Goal: Information Seeking & Learning: Learn about a topic

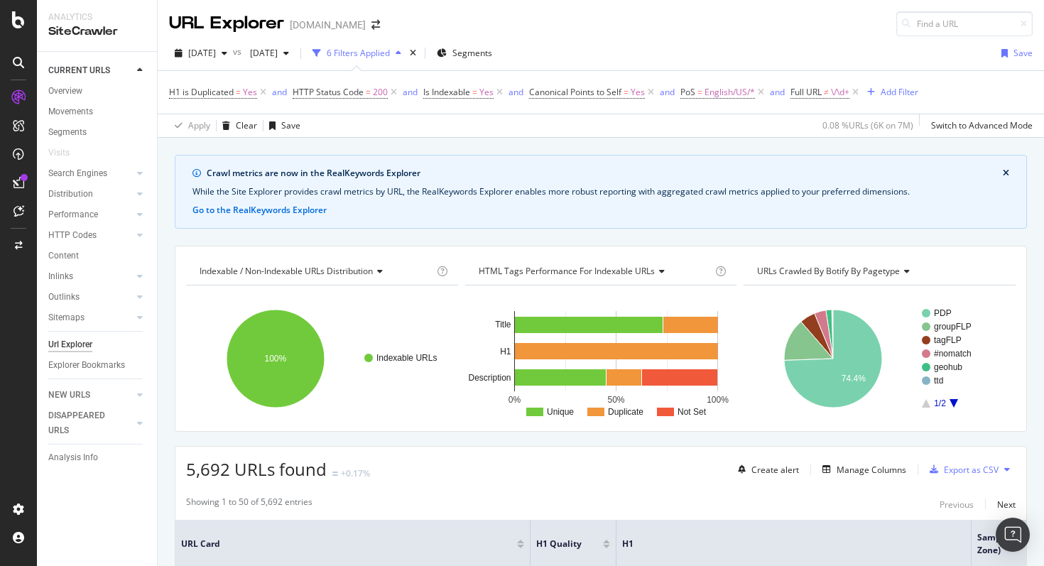
scroll to position [193, 0]
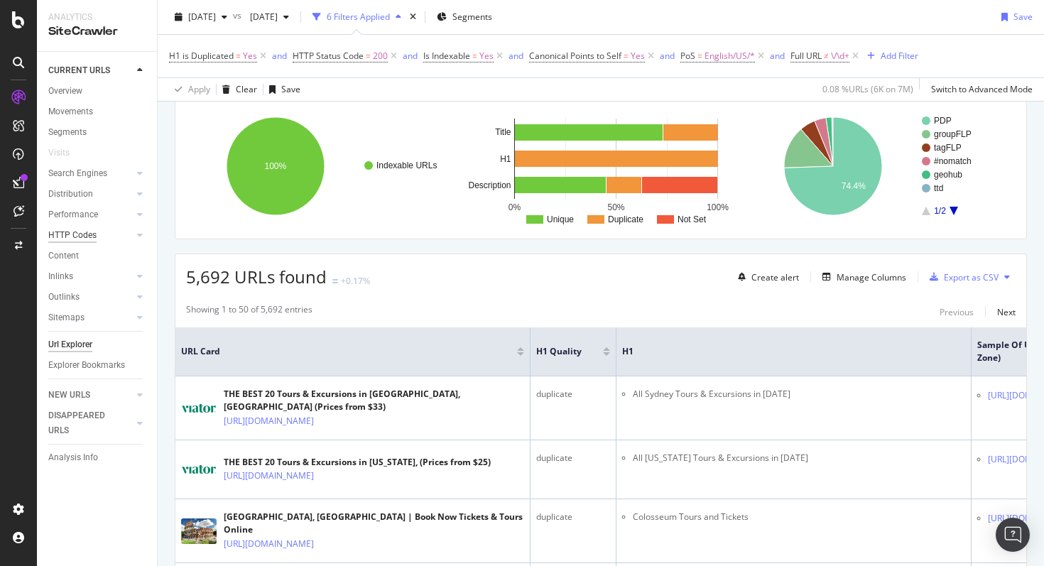
click at [91, 235] on div "HTTP Codes" at bounding box center [72, 235] width 48 height 15
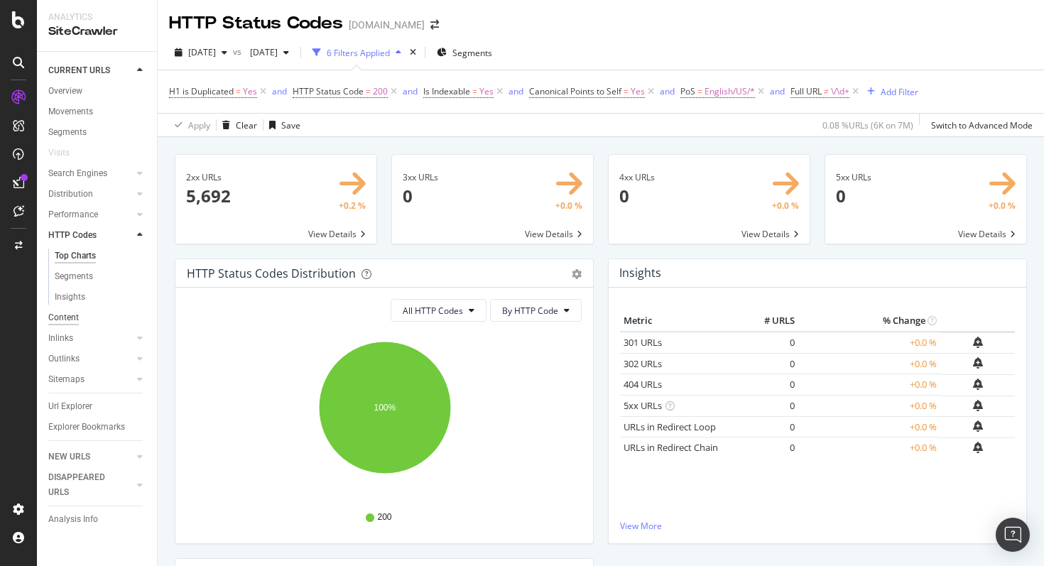
click at [68, 316] on div "Content" at bounding box center [63, 317] width 31 height 15
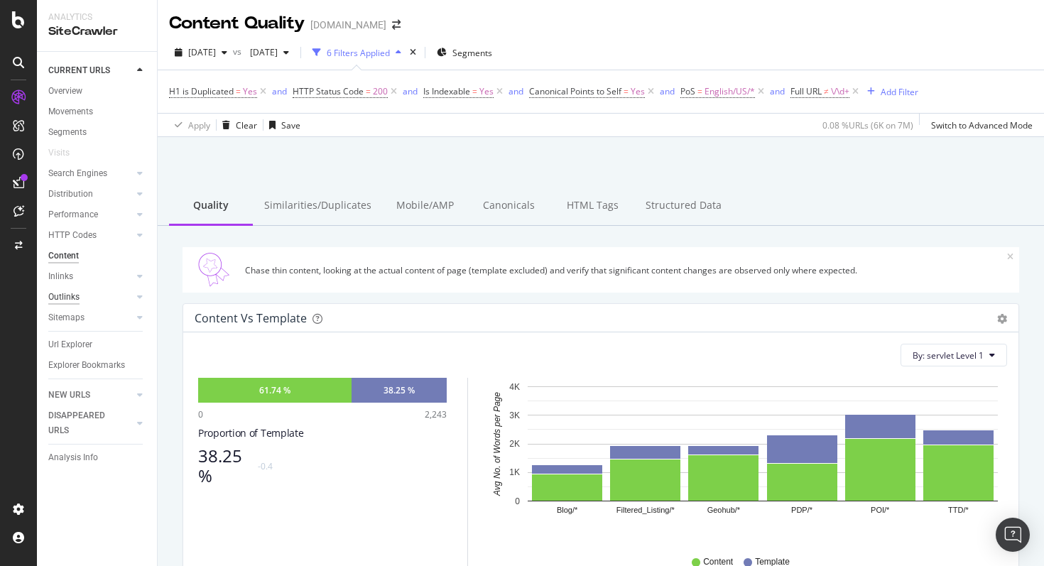
click at [74, 297] on div "Outlinks" at bounding box center [63, 297] width 31 height 15
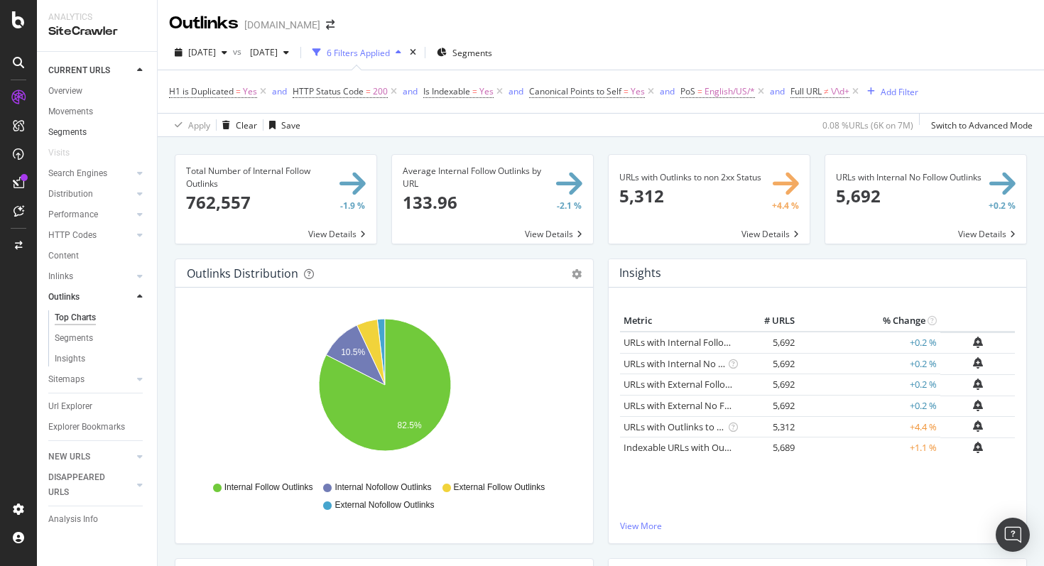
click at [100, 131] on link "Segments" at bounding box center [97, 132] width 99 height 15
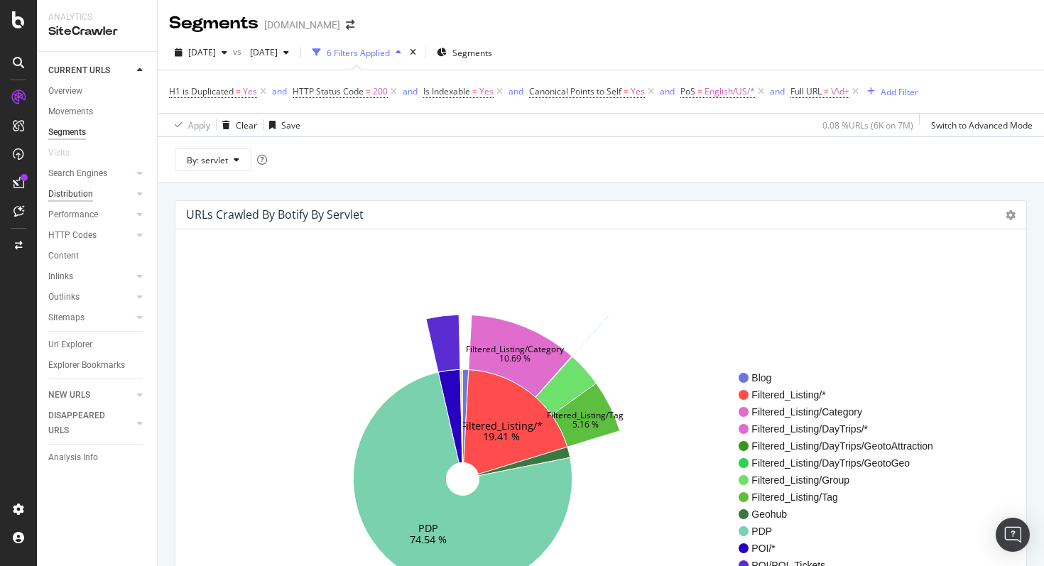
click at [83, 188] on div "Distribution" at bounding box center [70, 194] width 45 height 15
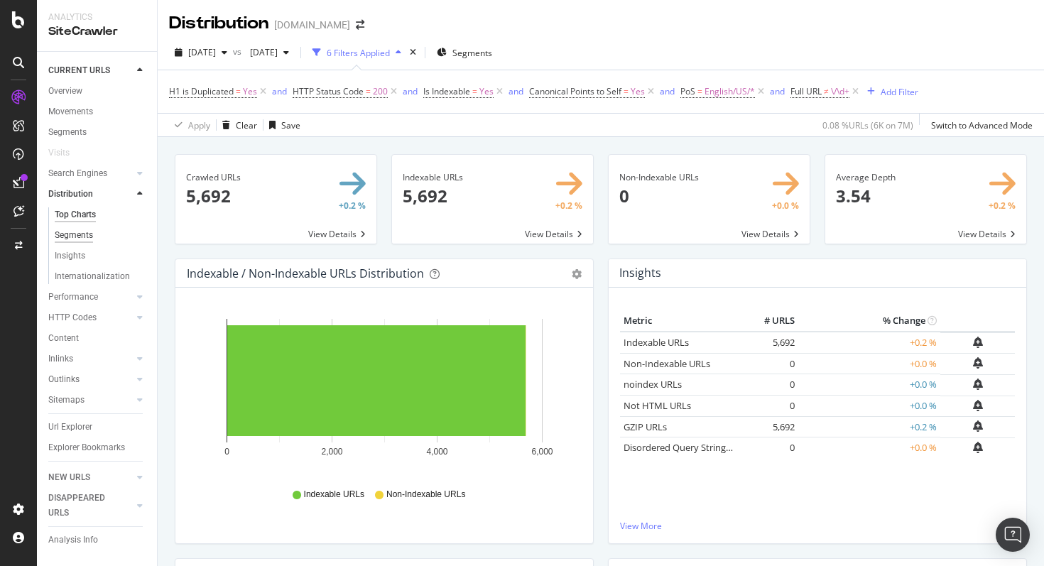
click at [67, 233] on div "Segments" at bounding box center [74, 235] width 38 height 15
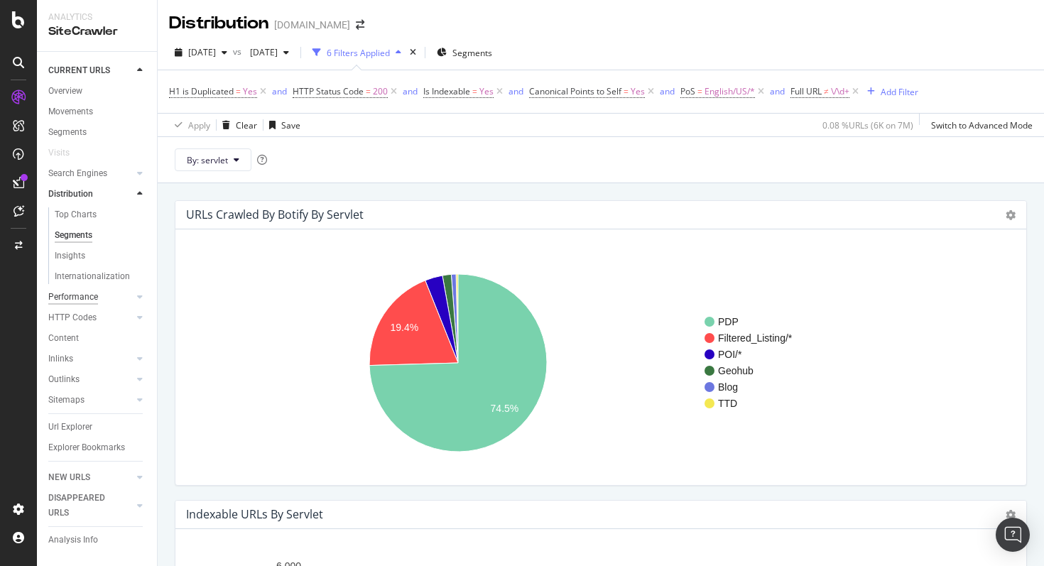
click at [87, 300] on div "Performance" at bounding box center [73, 297] width 50 height 15
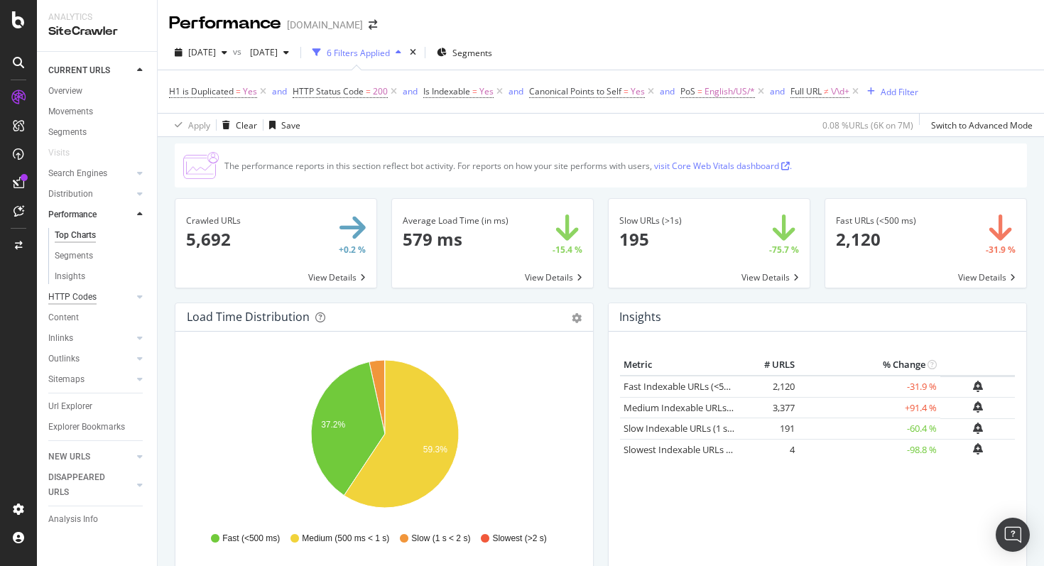
click at [67, 301] on div "HTTP Codes" at bounding box center [72, 297] width 48 height 15
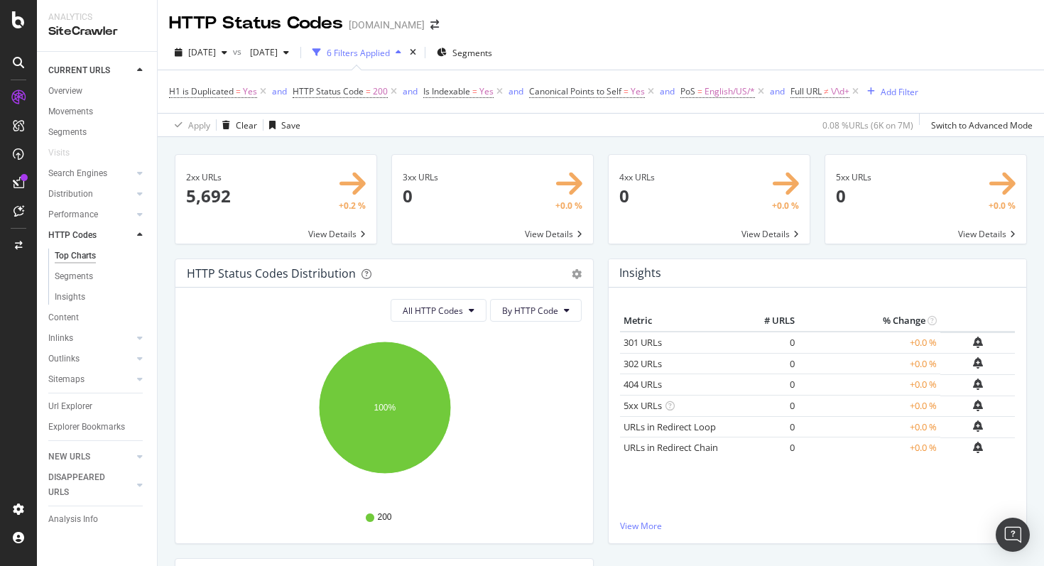
click at [70, 206] on div "Performance" at bounding box center [102, 215] width 109 height 21
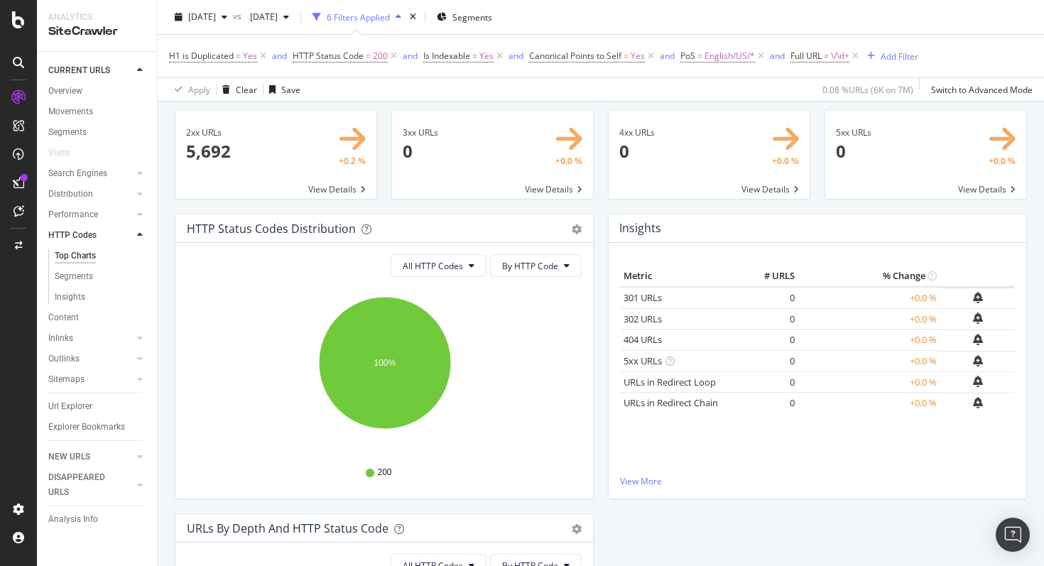
scroll to position [52, 0]
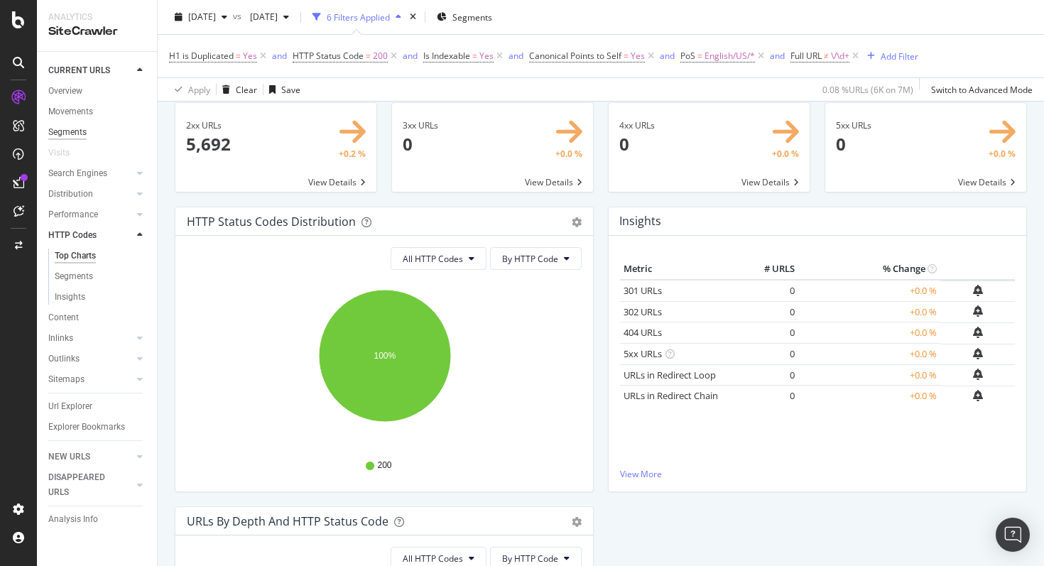
click at [70, 137] on div "Segments" at bounding box center [67, 132] width 38 height 15
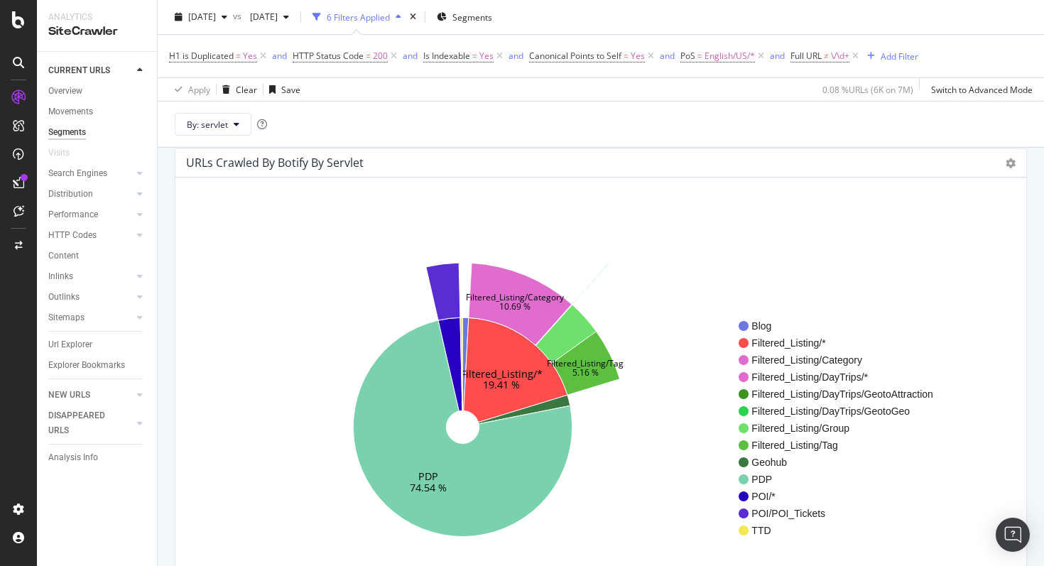
scroll to position [98, 0]
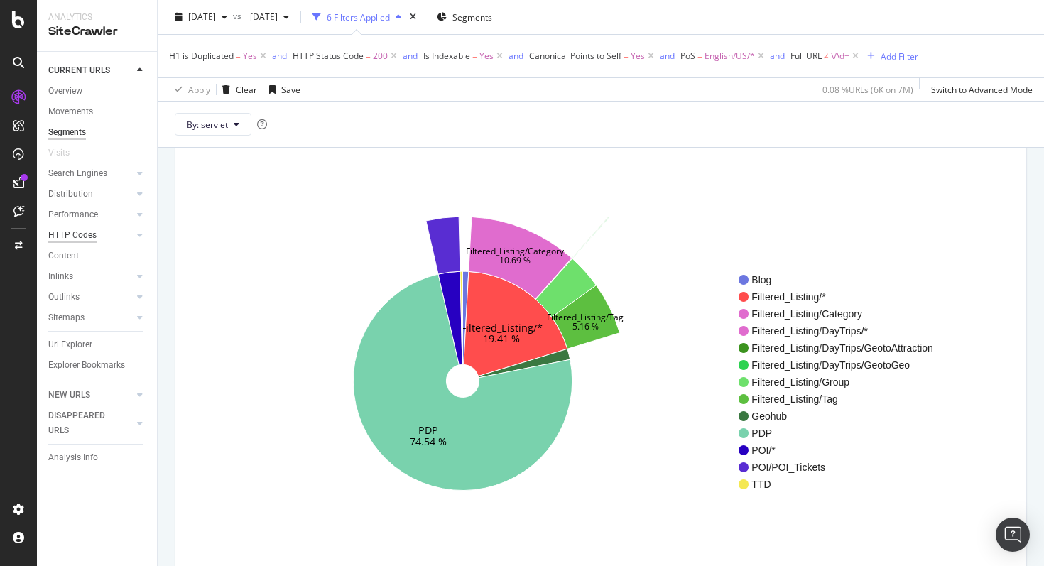
click at [82, 242] on div "HTTP Codes" at bounding box center [72, 235] width 48 height 15
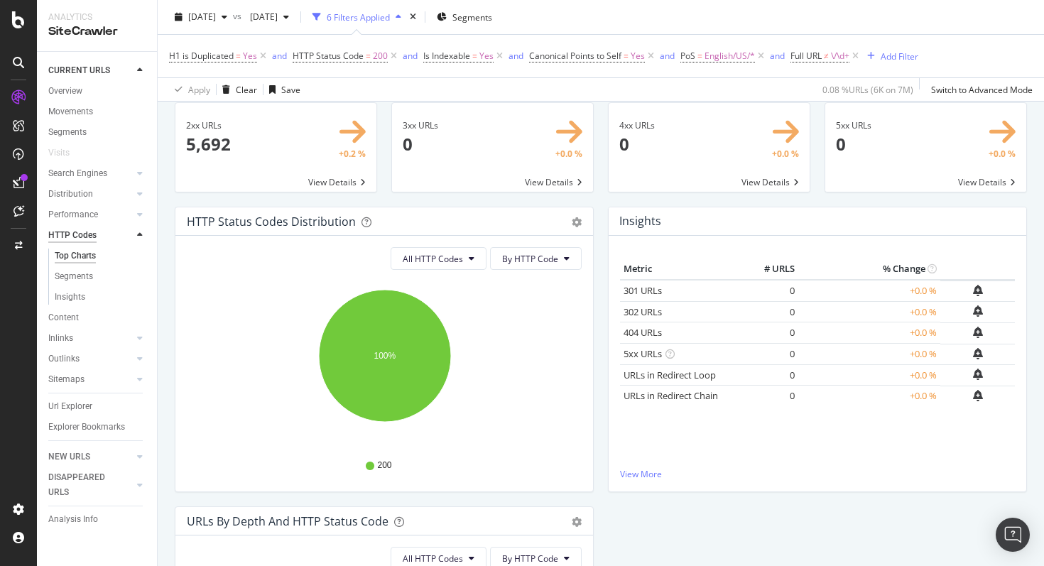
click at [70, 232] on div "HTTP Codes" at bounding box center [72, 235] width 48 height 15
click at [70, 215] on div "Performance" at bounding box center [73, 214] width 50 height 15
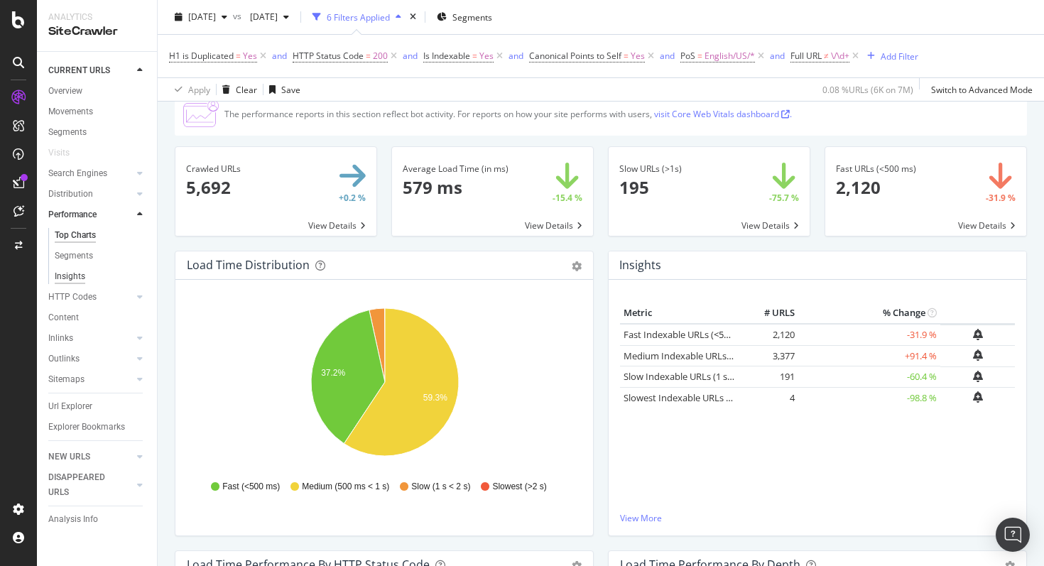
click at [66, 282] on div "Insights" at bounding box center [70, 276] width 31 height 15
